Goal: Transaction & Acquisition: Purchase product/service

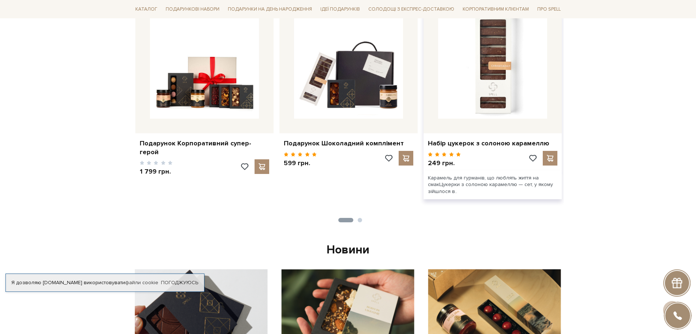
scroll to position [329, 0]
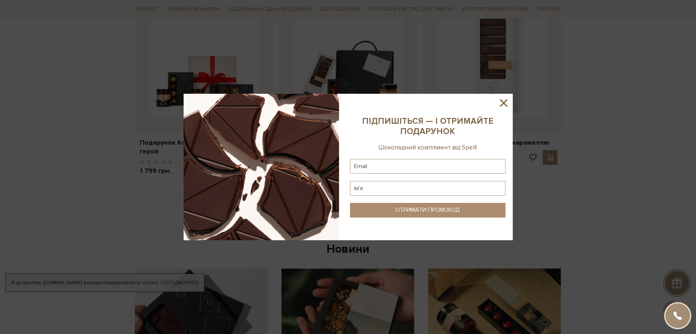
click at [501, 102] on icon at bounding box center [504, 103] width 12 height 12
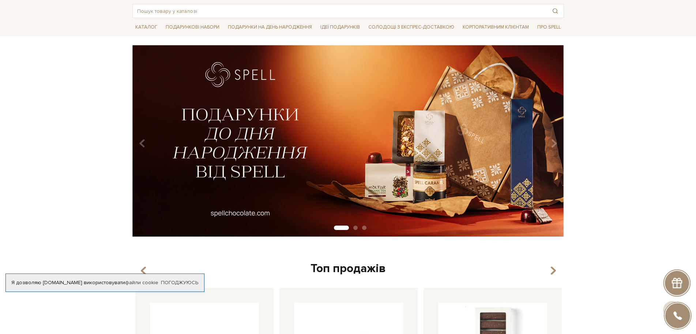
scroll to position [0, 0]
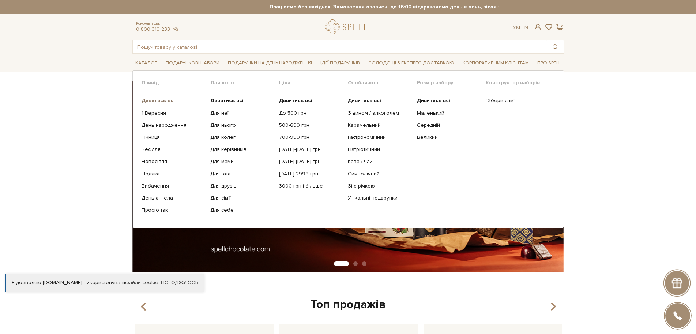
click at [160, 100] on b "Дивитись всі" at bounding box center [158, 100] width 33 height 6
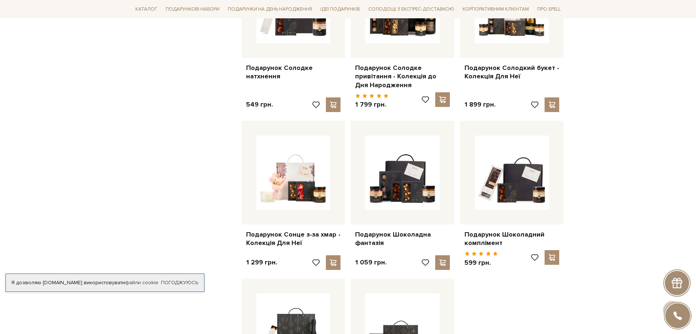
scroll to position [659, 0]
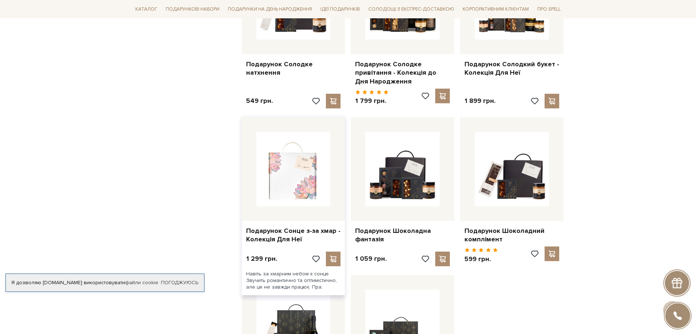
click at [297, 180] on img at bounding box center [293, 169] width 74 height 74
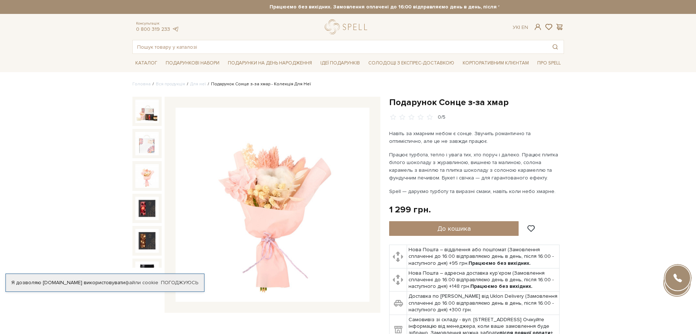
click at [150, 174] on img at bounding box center [146, 175] width 23 height 23
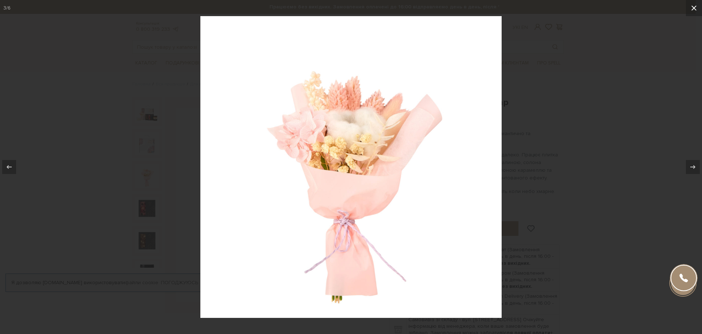
click at [694, 7] on icon at bounding box center [694, 7] width 5 height 5
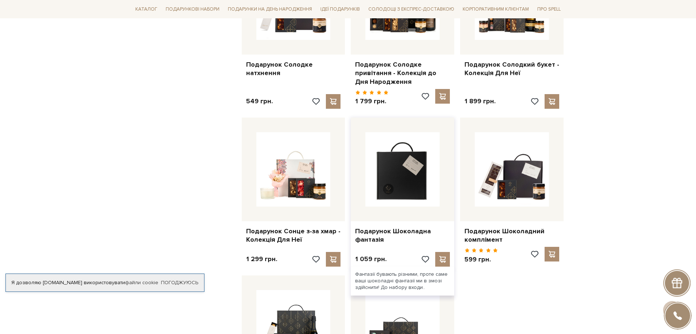
click at [403, 187] on img at bounding box center [402, 169] width 74 height 74
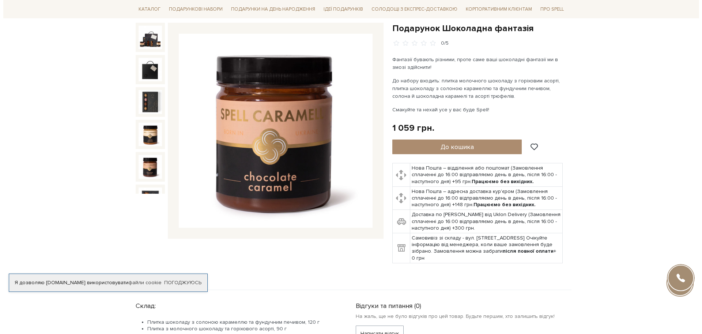
scroll to position [73, 0]
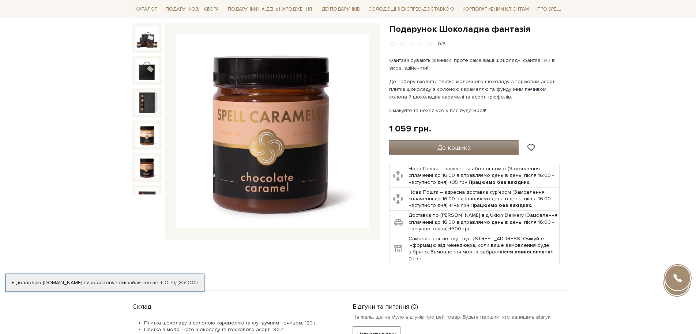
click at [444, 143] on span "До кошика" at bounding box center [454, 147] width 33 height 8
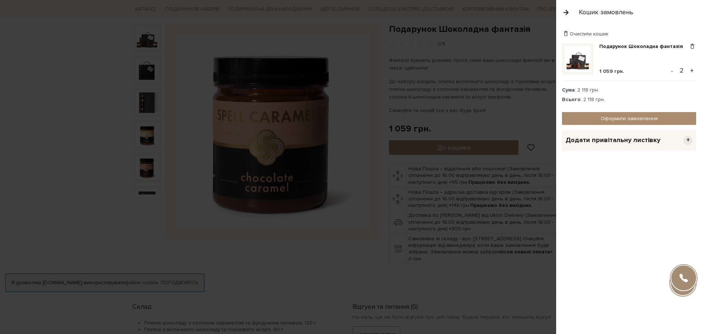
click at [672, 70] on button "-" at bounding box center [672, 70] width 7 height 11
click at [620, 116] on link "Оформити замовлення" at bounding box center [629, 118] width 134 height 13
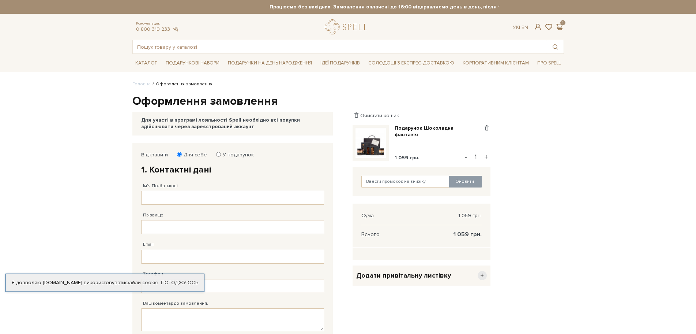
click at [216, 155] on input "У подарунок" at bounding box center [218, 154] width 5 height 5
radio input "true"
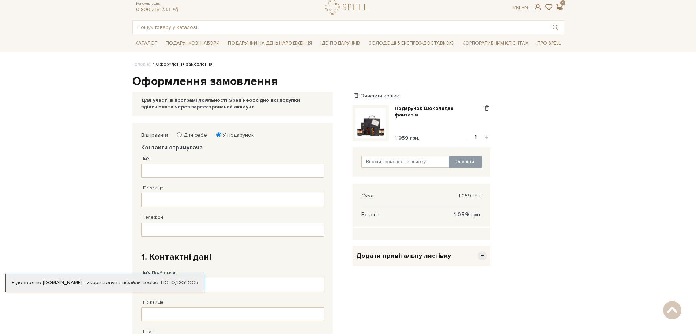
scroll to position [10, 0]
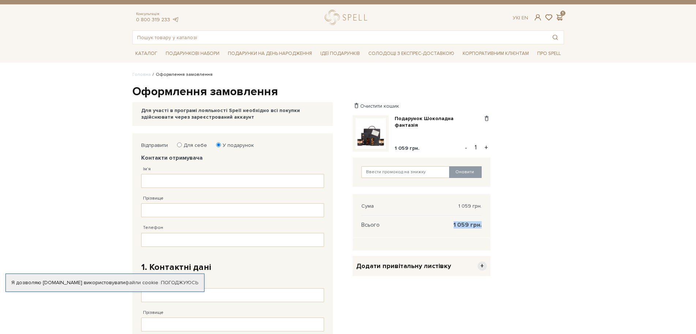
drag, startPoint x: 455, startPoint y: 225, endPoint x: 481, endPoint y: 224, distance: 26.7
click at [481, 224] on span "1 059 грн." at bounding box center [468, 224] width 28 height 7
drag, startPoint x: 459, startPoint y: 205, endPoint x: 483, endPoint y: 220, distance: 28.0
click at [483, 220] on div "Сума 1 059 грн. Всього 1 059 грн." at bounding box center [422, 216] width 138 height 44
click at [538, 215] on div "Відправити Для себе У подарунок Контакти отримувача Ім'я Заповніть поле! Прізви…" at bounding box center [348, 338] width 440 height 411
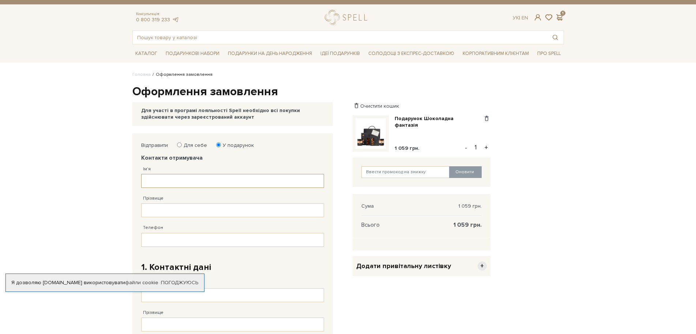
click at [164, 180] on input "Ім'я" at bounding box center [232, 181] width 183 height 14
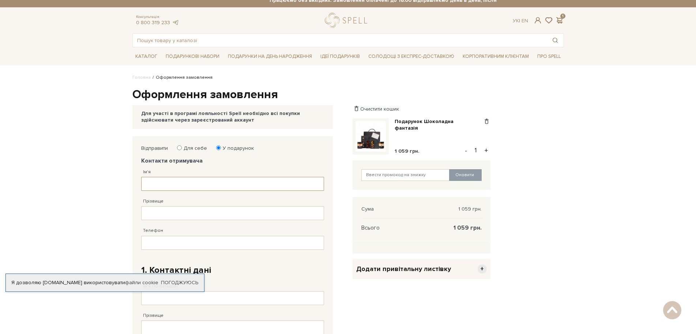
scroll to position [0, 0]
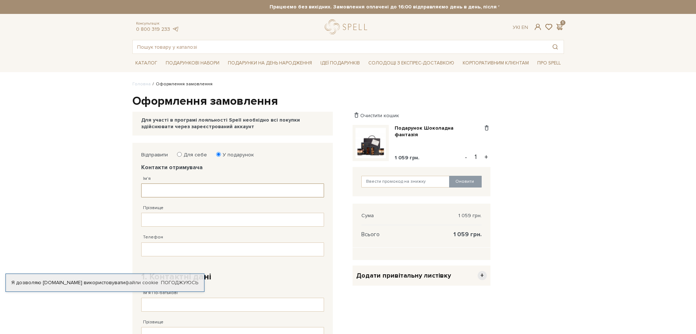
click at [192, 191] on input "Ім'я" at bounding box center [232, 190] width 183 height 14
type input "R"
type input "Катерина"
click at [181, 223] on input "Прізвище" at bounding box center [232, 220] width 183 height 14
type input "Примак"
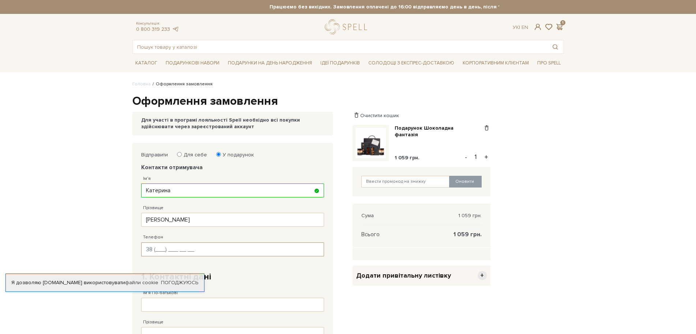
click at [160, 247] on input "Телефон" at bounding box center [232, 249] width 183 height 14
type input "38 (096) 540 07 66"
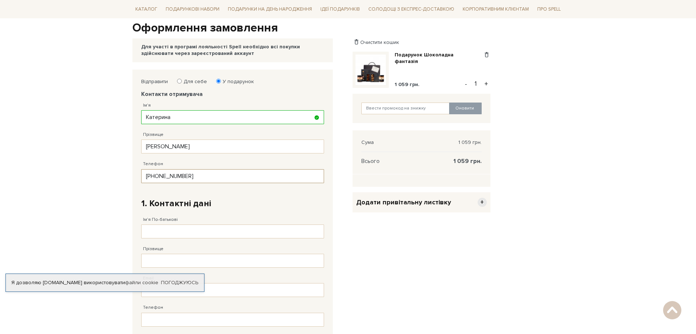
scroll to position [146, 0]
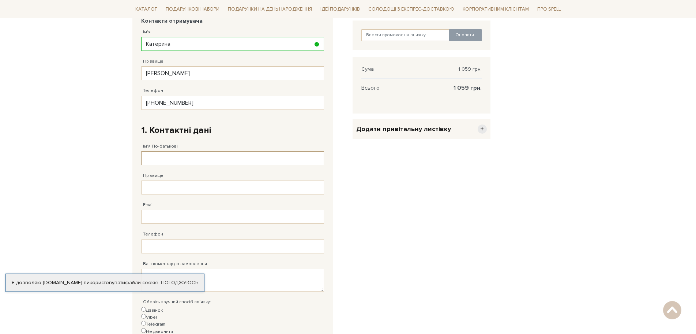
click at [177, 159] on input "Ім'я По-батькові" at bounding box center [232, 158] width 183 height 14
type input "Андрій Володимирович"
click at [180, 191] on input "Прізвище" at bounding box center [232, 187] width 183 height 14
type input "Зозуля"
click at [169, 218] on input "Email" at bounding box center [232, 217] width 183 height 14
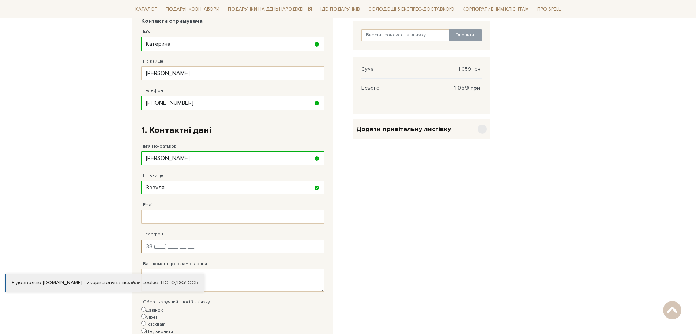
click at [160, 245] on input "Телефон" at bounding box center [232, 246] width 183 height 14
type input "38 (099) 044 90 12"
click at [237, 280] on textarea "Ваш коментар до замовлення." at bounding box center [232, 280] width 183 height 23
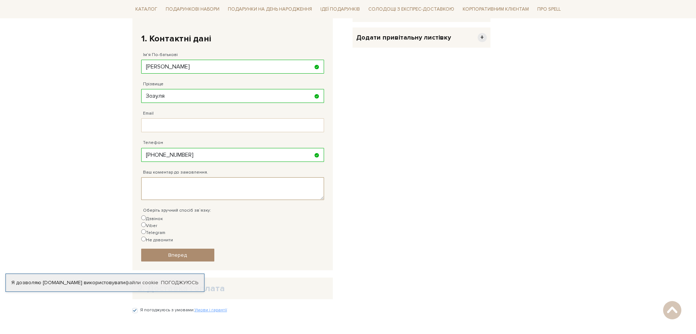
scroll to position [256, 0]
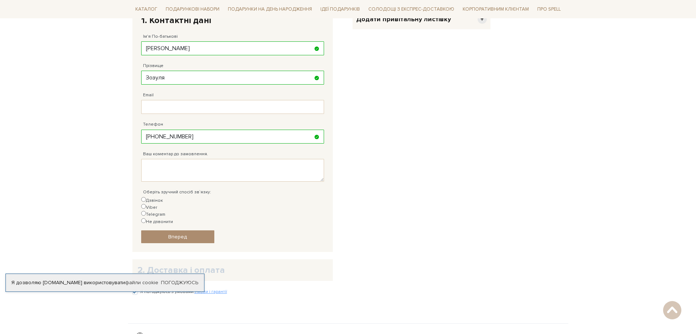
click at [146, 211] on input "Telegram" at bounding box center [143, 213] width 5 height 5
radio input "true"
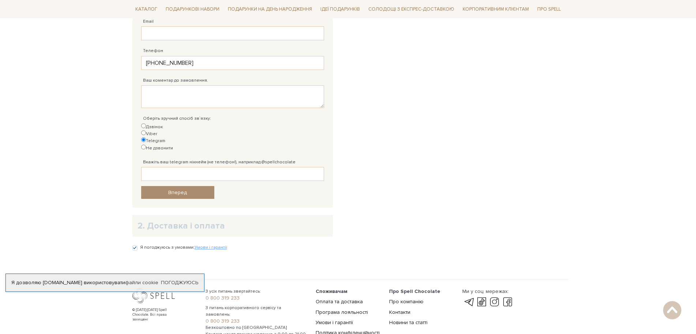
scroll to position [329, 0]
click at [143, 126] on input "Дзвінок" at bounding box center [143, 126] width 5 height 5
radio input "true"
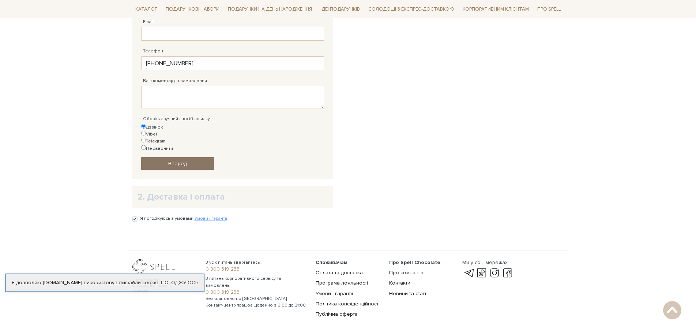
click at [170, 160] on span "Вперед" at bounding box center [177, 163] width 19 height 6
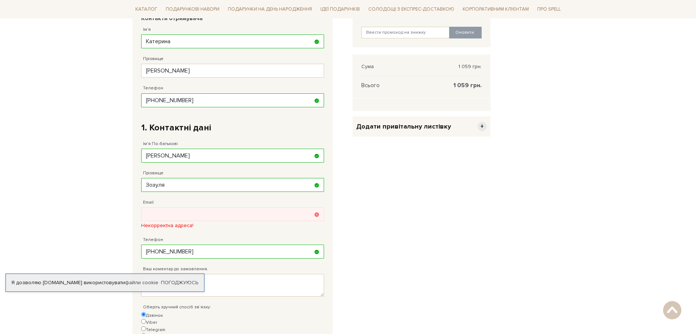
scroll to position [142, 0]
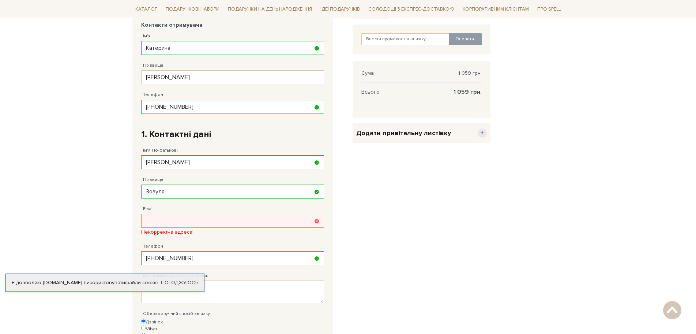
click at [240, 219] on input "Email" at bounding box center [232, 221] width 183 height 14
click at [160, 224] on input "Email" at bounding box center [232, 221] width 183 height 14
paste input "foodpackprime@gmail.com"
type input "foodpackprime@gmail.com"
click at [382, 237] on div "Очистити кошик Подарунок Шоколадна фантазія 1 059 грн. Видалити Додати в обрані…" at bounding box center [421, 209] width 147 height 419
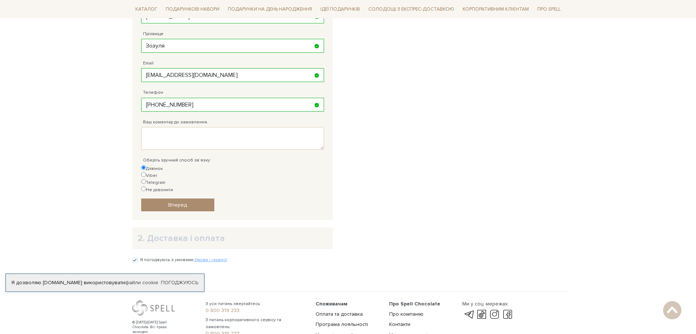
scroll to position [289, 0]
click at [182, 201] on span "Вперед" at bounding box center [177, 204] width 19 height 6
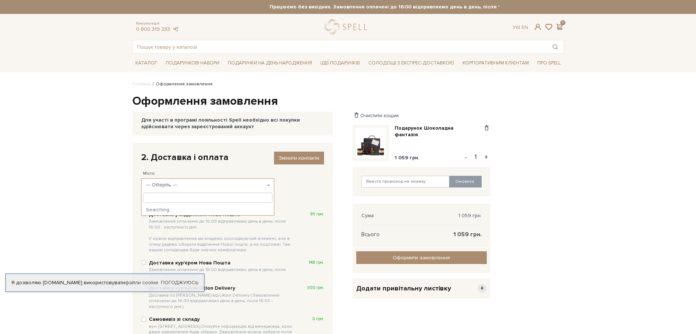
click at [269, 184] on b at bounding box center [268, 184] width 3 height 1
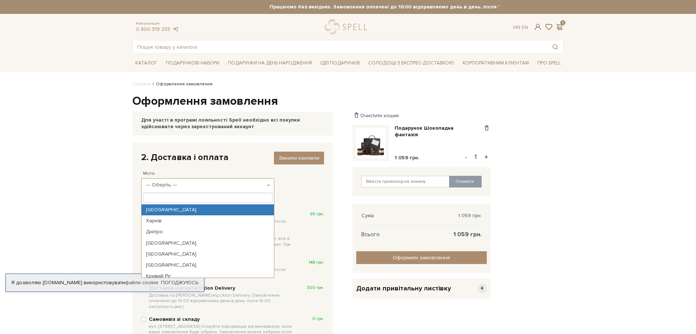
click at [353, 89] on div "Головна Оформлення замовлення Оформлення замовлення Для участі в програмі лояль…" at bounding box center [348, 238] width 440 height 314
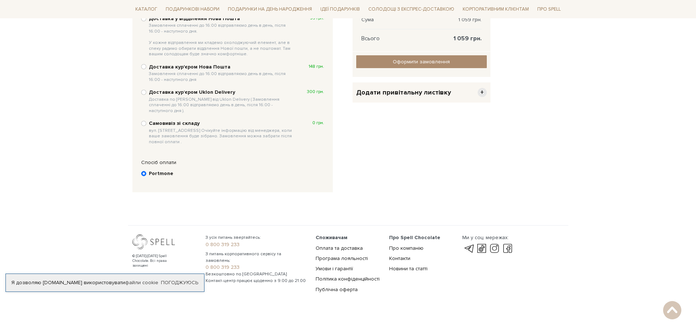
scroll to position [196, 0]
click at [142, 170] on input "Portmone" at bounding box center [143, 172] width 5 height 5
click at [157, 169] on b "Portmone" at bounding box center [161, 172] width 25 height 7
click at [146, 170] on input "Portmone" at bounding box center [143, 172] width 5 height 5
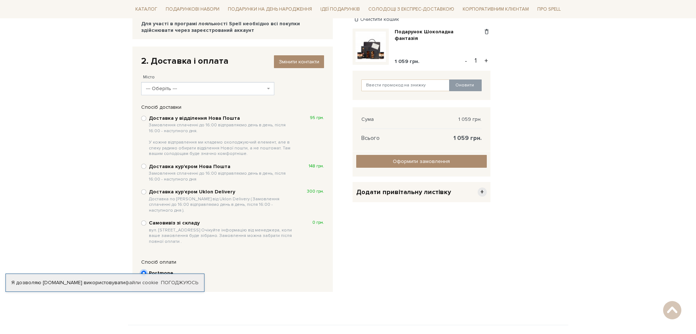
scroll to position [50, 0]
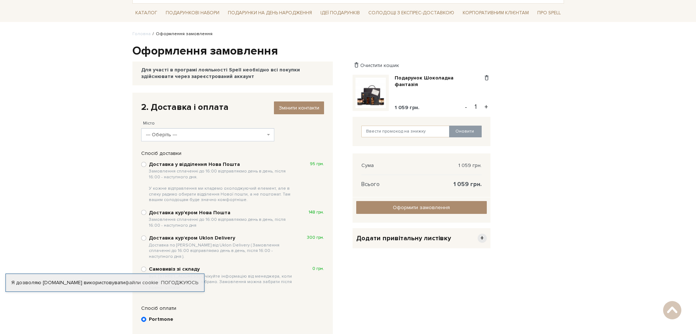
click at [540, 171] on div "Відправити Для себе У подарунок Контакти отримувача Ім'я Катерина Заповніть пол…" at bounding box center [348, 219] width 440 height 253
